Goal: Task Accomplishment & Management: Manage account settings

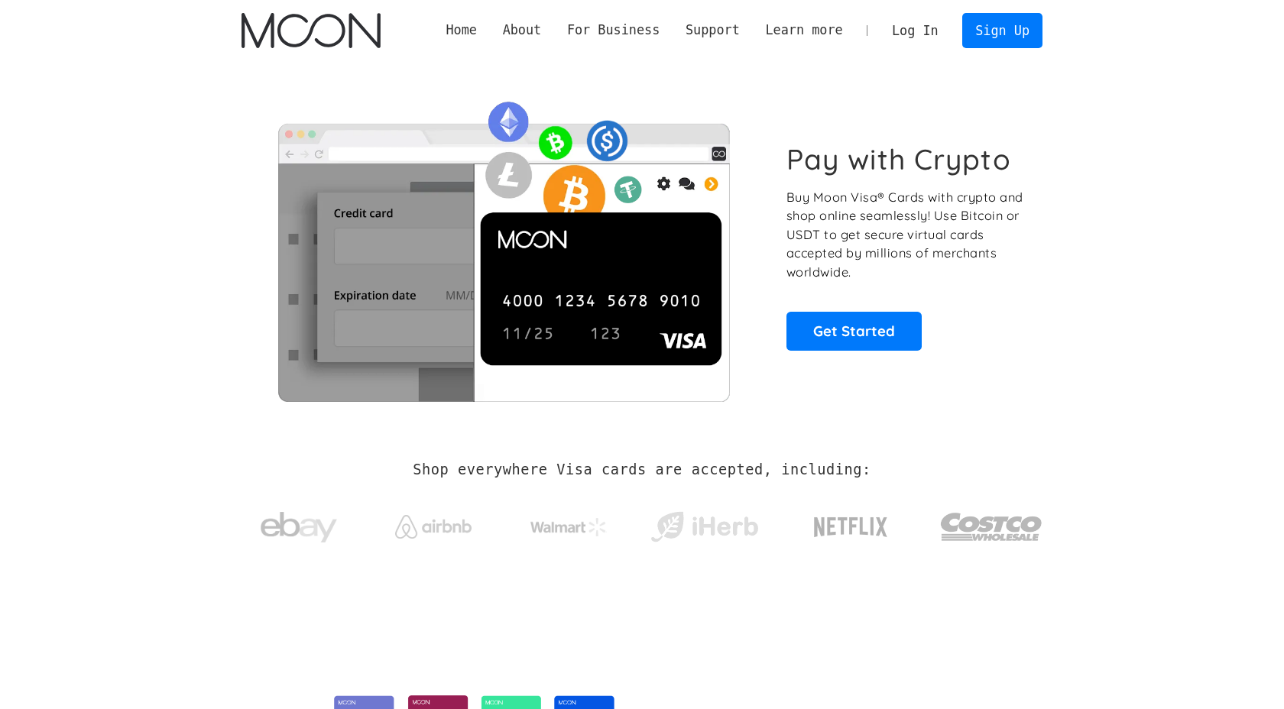
click at [915, 31] on link "Log In" at bounding box center [915, 31] width 72 height 34
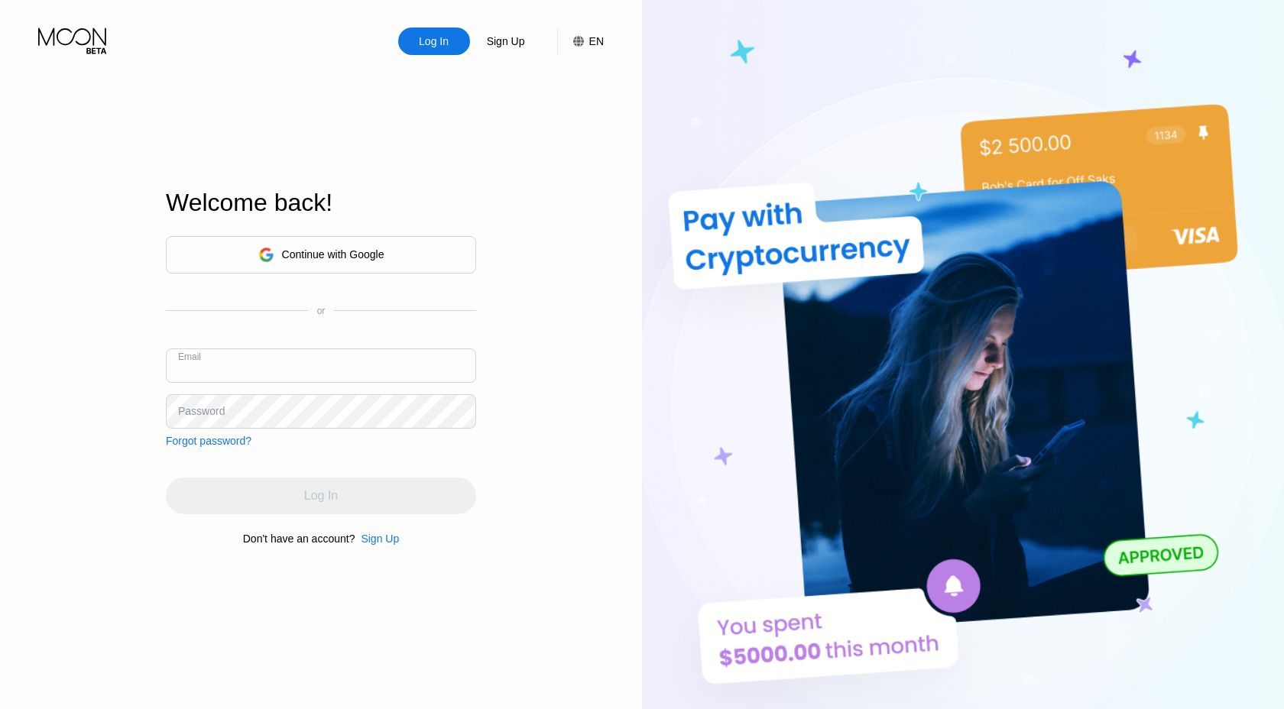
click at [289, 361] on input "text" at bounding box center [321, 365] width 310 height 34
click at [278, 366] on input "text" at bounding box center [321, 365] width 310 height 34
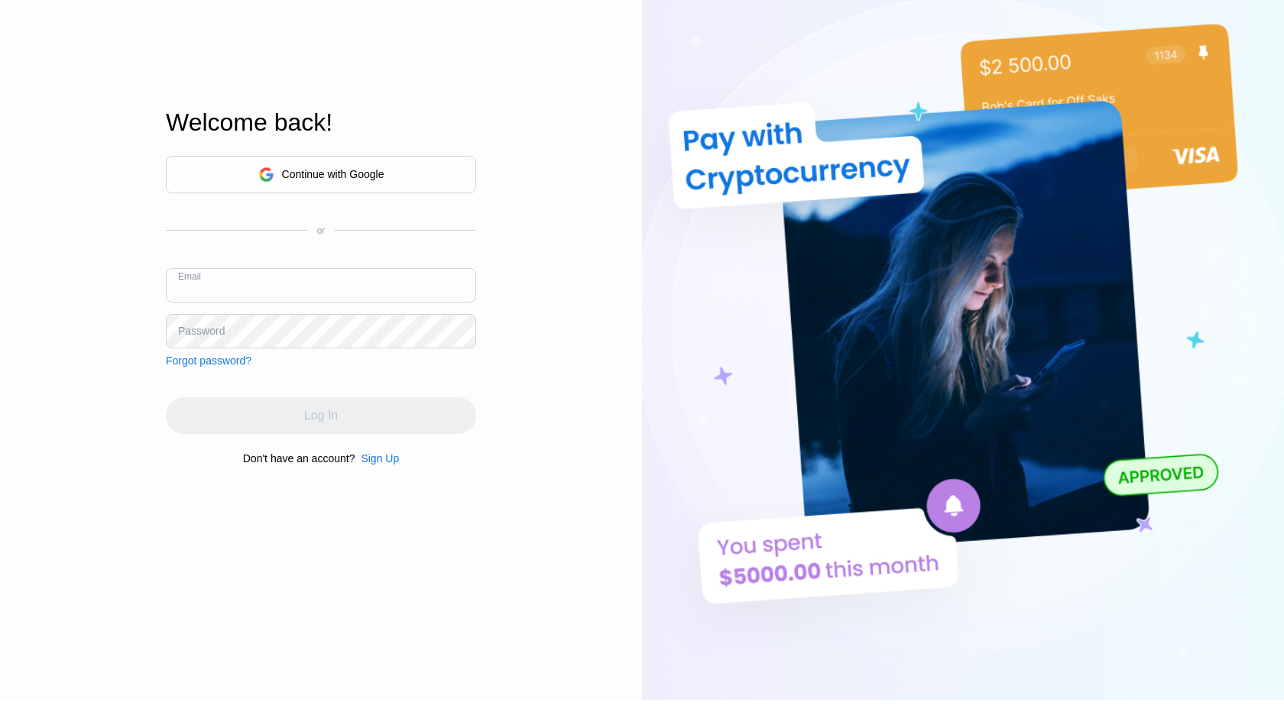
scroll to position [85, 0]
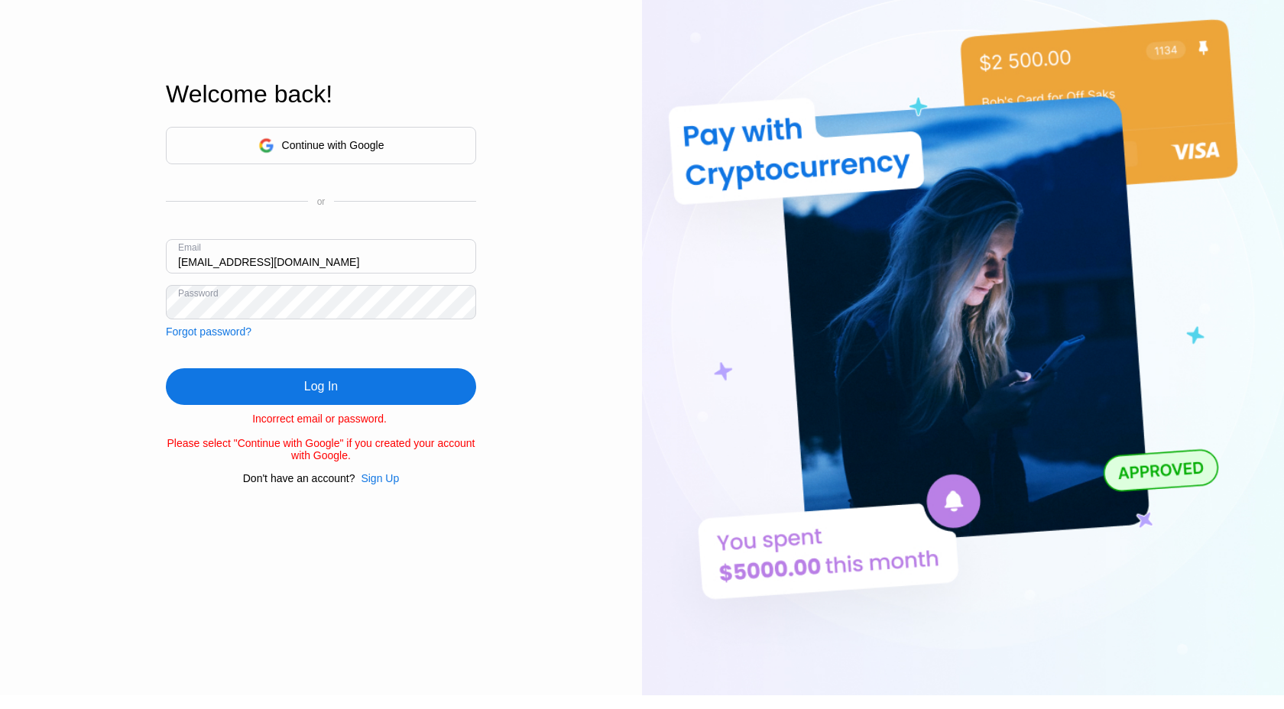
click at [283, 261] on input "laulit542@gmail.com" at bounding box center [321, 256] width 310 height 34
click at [367, 267] on input "dbrownpalms@gmail.com" at bounding box center [321, 256] width 310 height 34
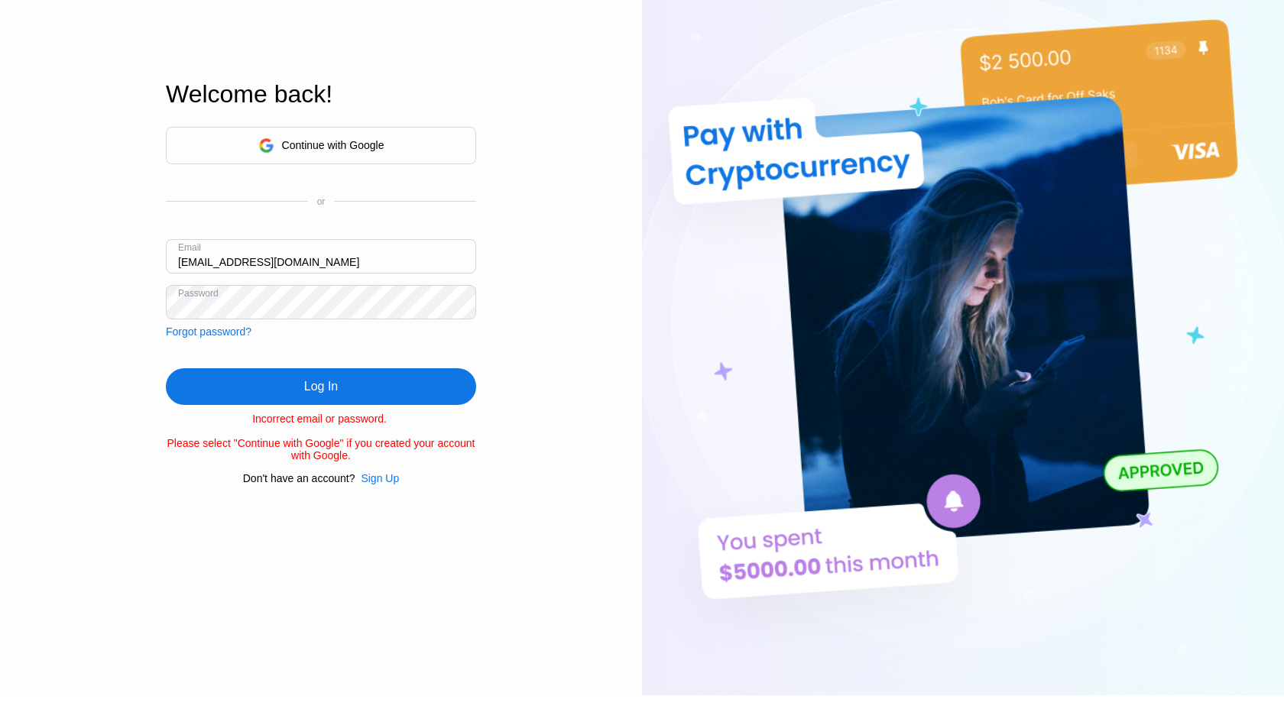
click at [367, 267] on input "dbrownpalms@gmail.com" at bounding box center [321, 256] width 310 height 34
type input "benoikwe@gmail.com"
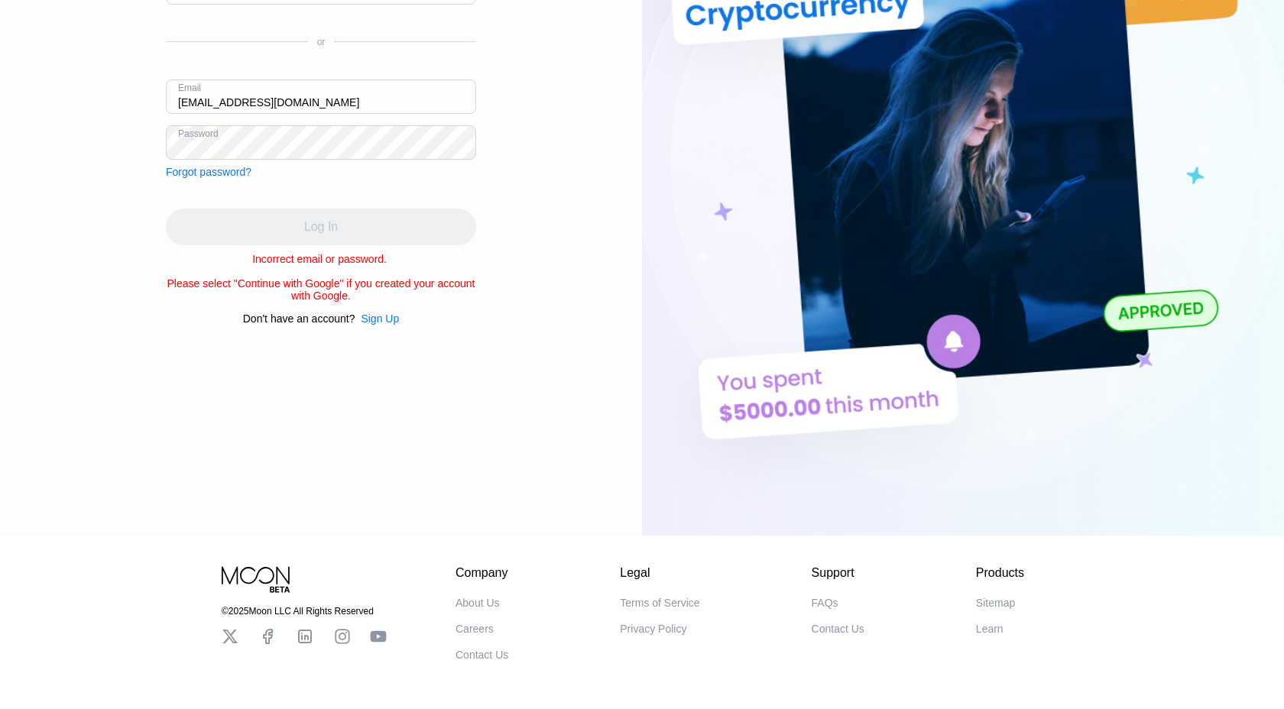
scroll to position [225, 0]
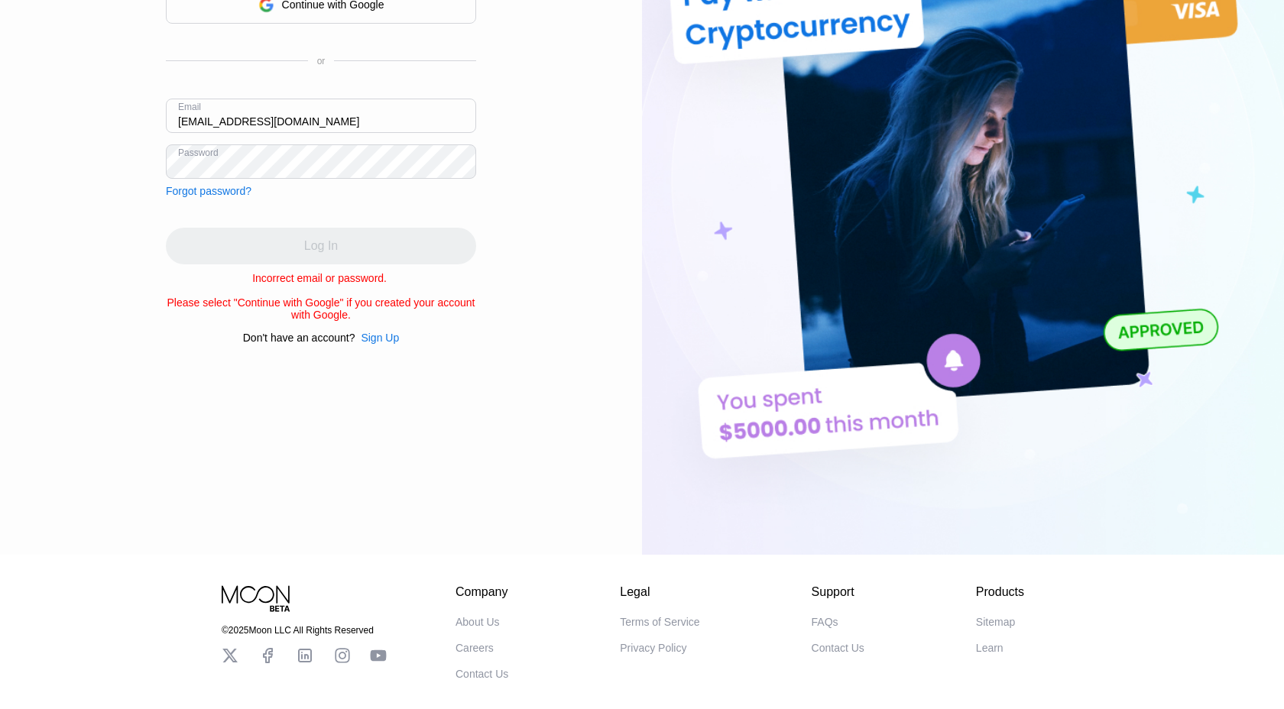
click at [351, 280] on div "Incorrect email or password. Please select "Continue with Google" if you create…" at bounding box center [321, 296] width 310 height 49
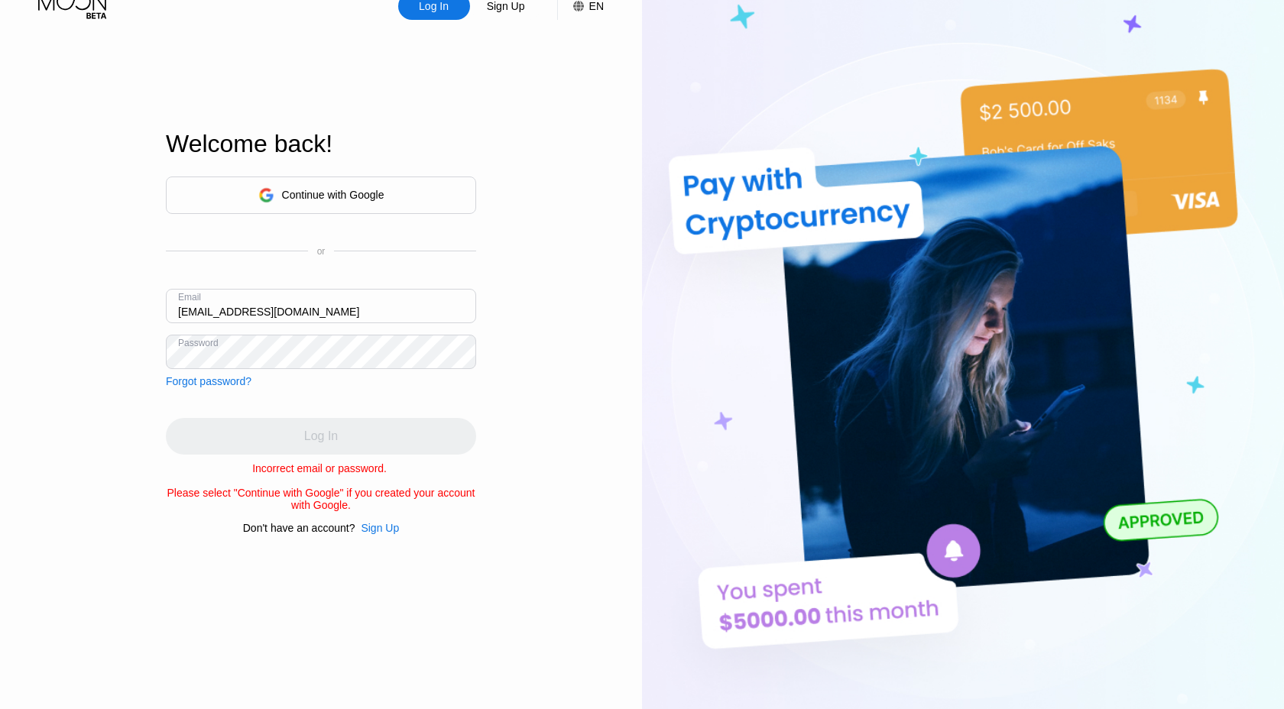
scroll to position [32, 0]
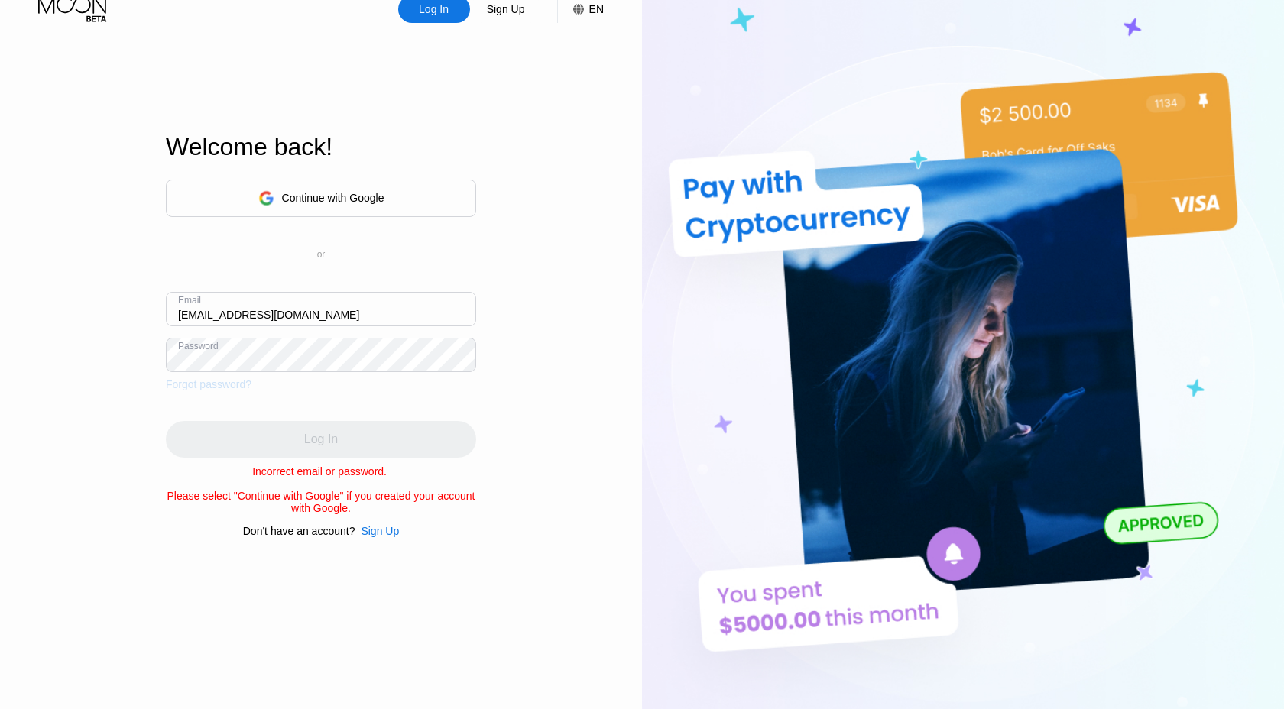
click at [235, 384] on div "Forgot password?" at bounding box center [209, 384] width 86 height 12
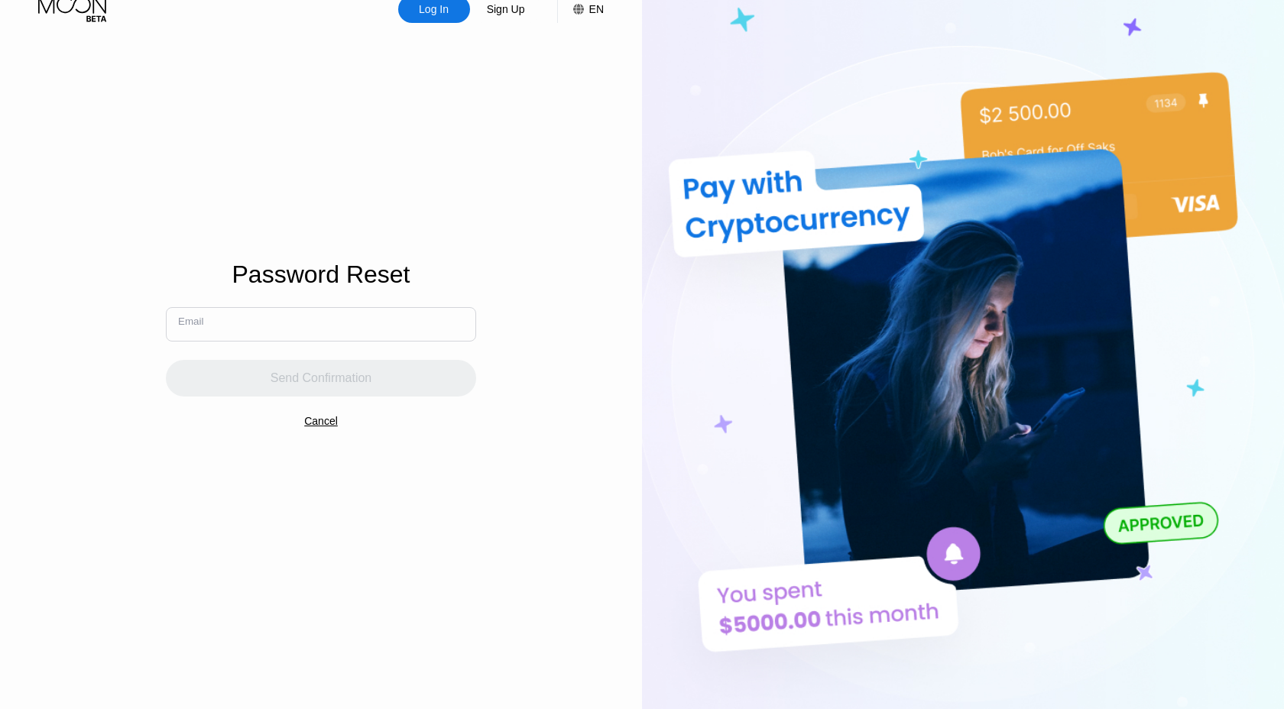
click at [304, 330] on input "text" at bounding box center [321, 324] width 310 height 34
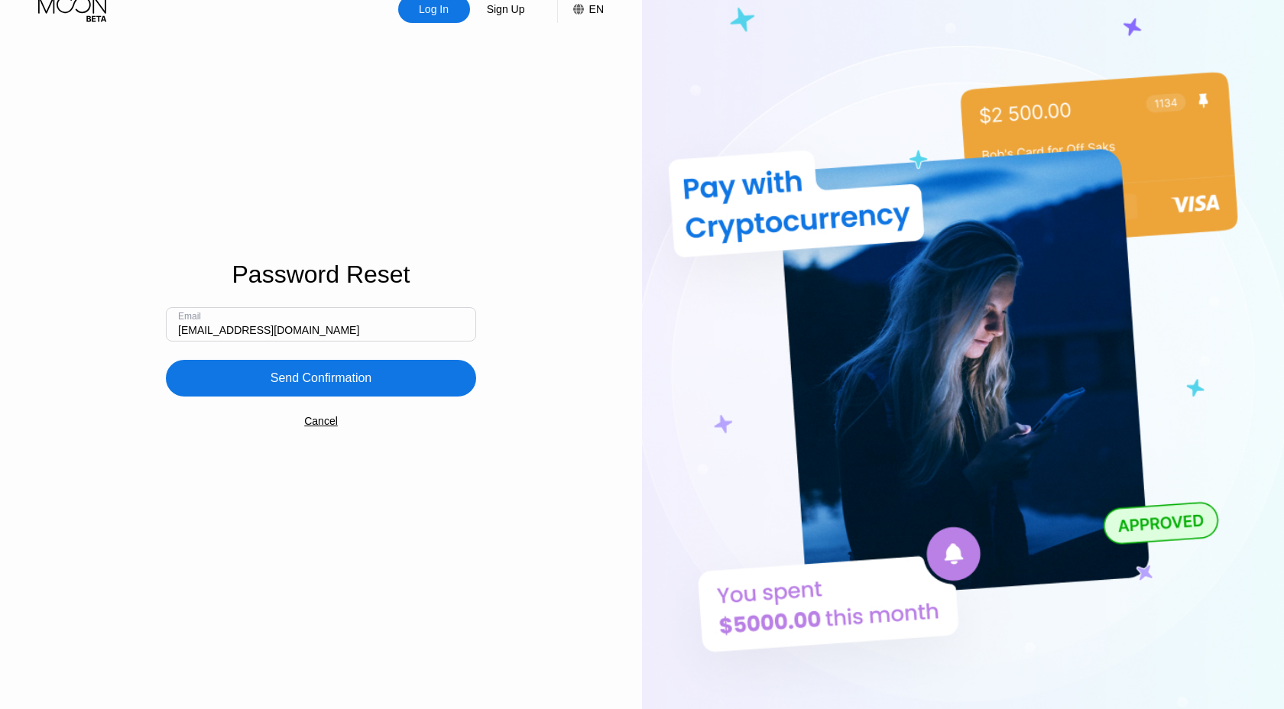
type input "benoikwe@gmail.com"
click at [320, 373] on div "Send Confirmation" at bounding box center [321, 378] width 102 height 15
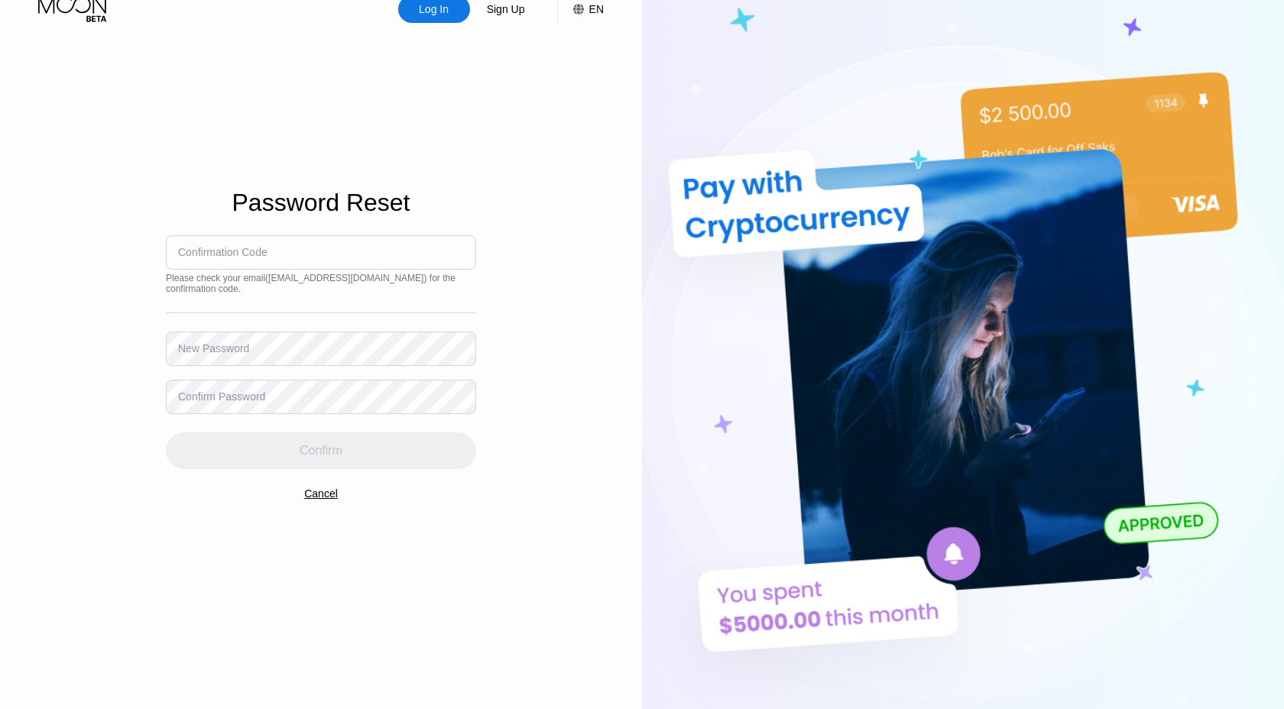
click at [510, 265] on div "Log In Sign Up EN Language English Save Password Reset Confirmation Code Please…" at bounding box center [321, 358] width 642 height 780
click at [370, 257] on input at bounding box center [321, 252] width 310 height 34
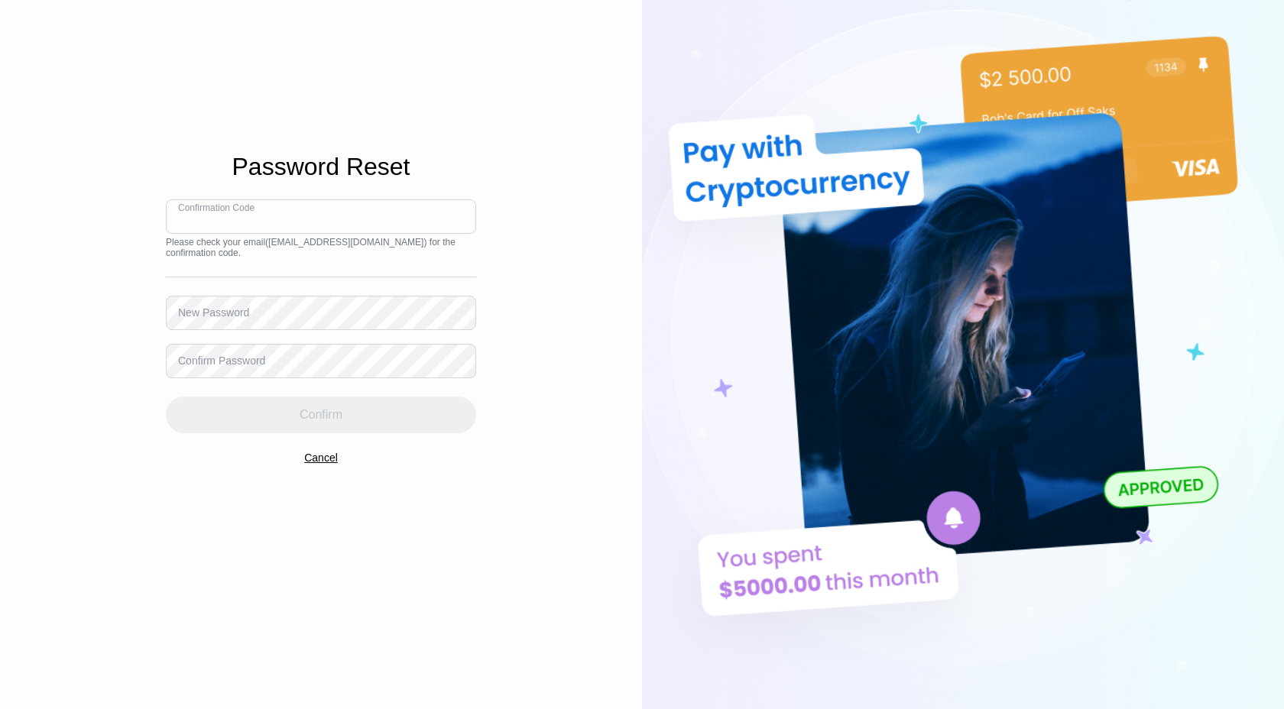
scroll to position [0, 0]
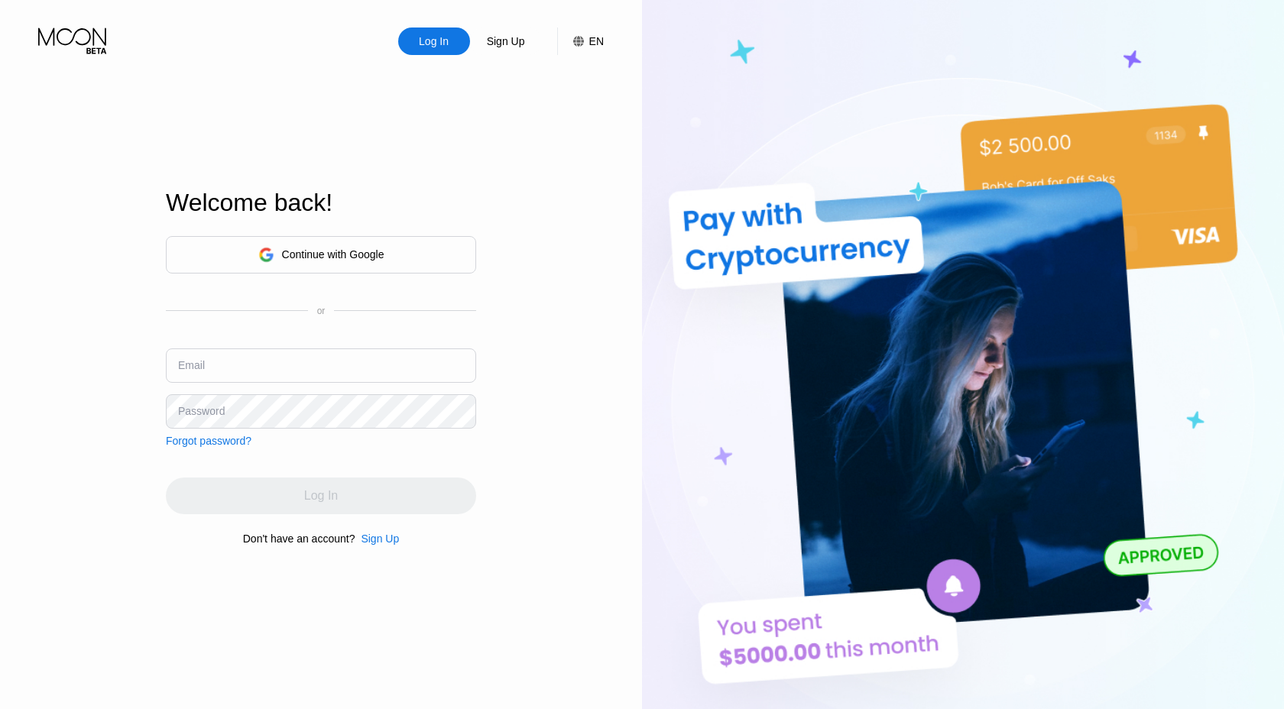
click at [337, 261] on div "Continue with Google" at bounding box center [321, 255] width 126 height 24
